Goal: Task Accomplishment & Management: Use online tool/utility

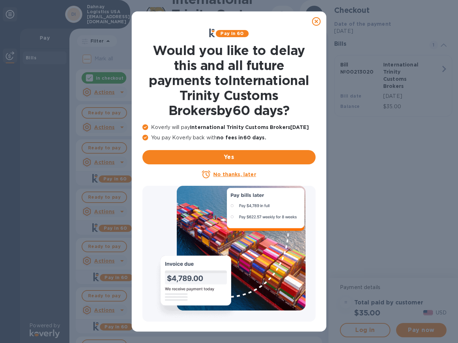
click at [316, 21] on icon at bounding box center [316, 21] width 9 height 9
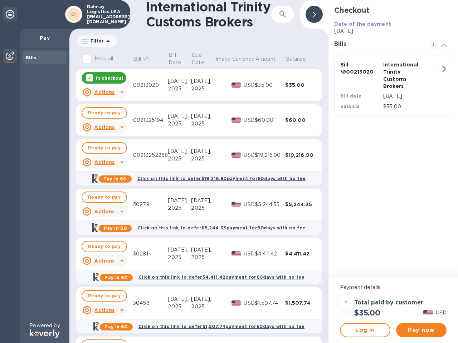
click at [212, 33] on icon at bounding box center [212, 33] width 6 height 9
click at [145, 127] on td "0021325194" at bounding box center [150, 120] width 35 height 32
click at [231, 157] on img at bounding box center [236, 155] width 10 height 5
click at [229, 174] on div "Click on this link to defer $19,216.90 payment for 60 days with no fee" at bounding box center [221, 178] width 171 height 10
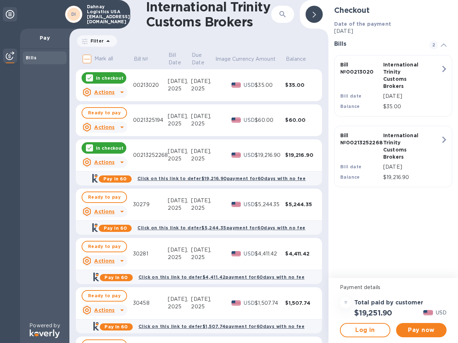
click at [207, 174] on div "Click on this link to defer $19,216.90 payment for 60 days with no fee" at bounding box center [221, 178] width 171 height 10
